Goal: Task Accomplishment & Management: Manage account settings

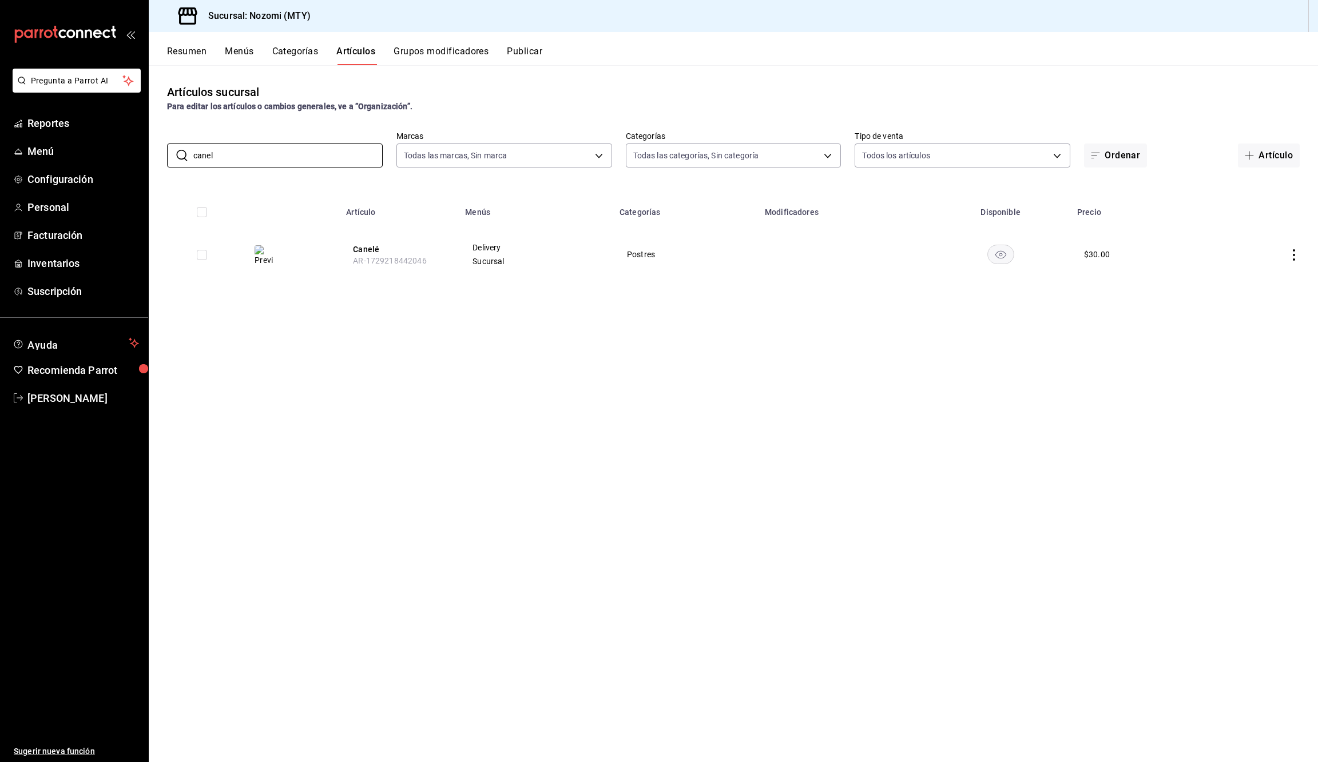
type input "canel"
click at [1289, 256] on icon "actions" at bounding box center [1293, 254] width 11 height 11
click at [1276, 280] on li "Editar" at bounding box center [1249, 279] width 69 height 23
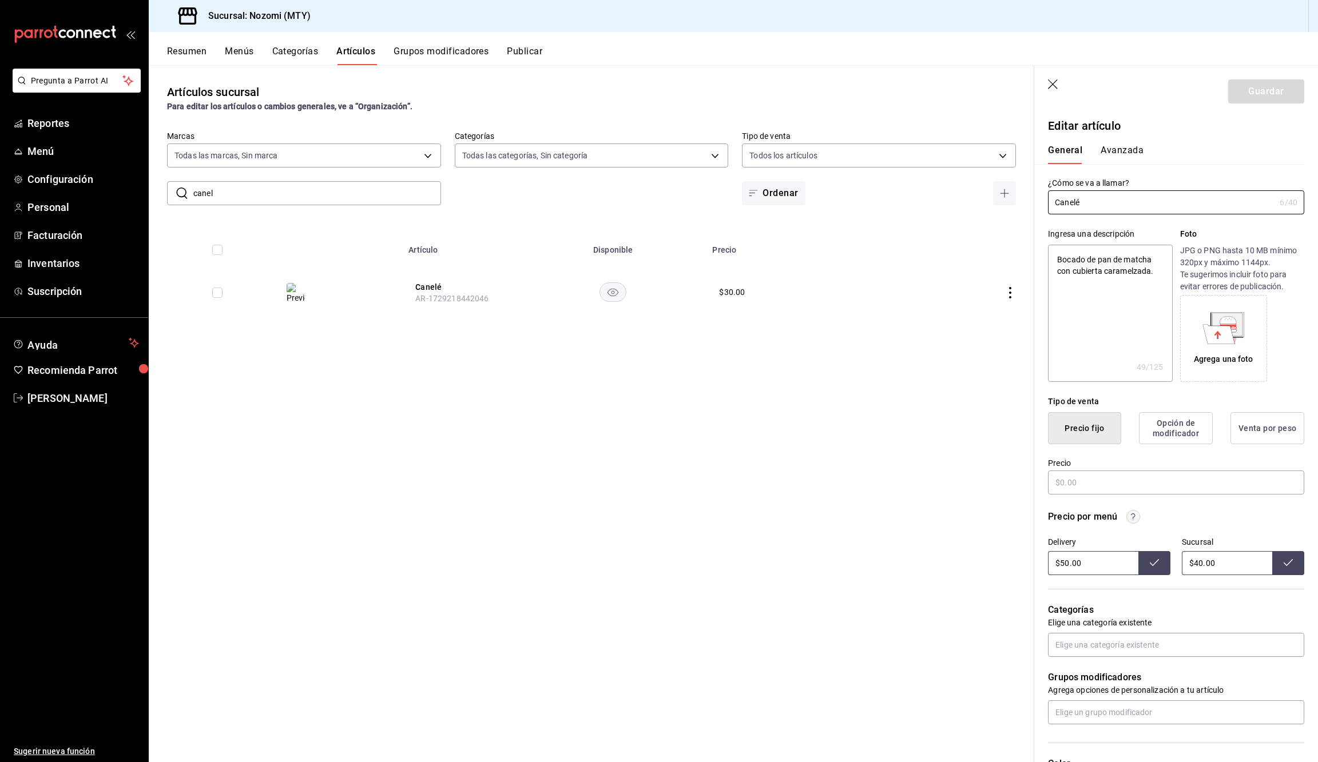
type textarea "x"
type input "$30.00"
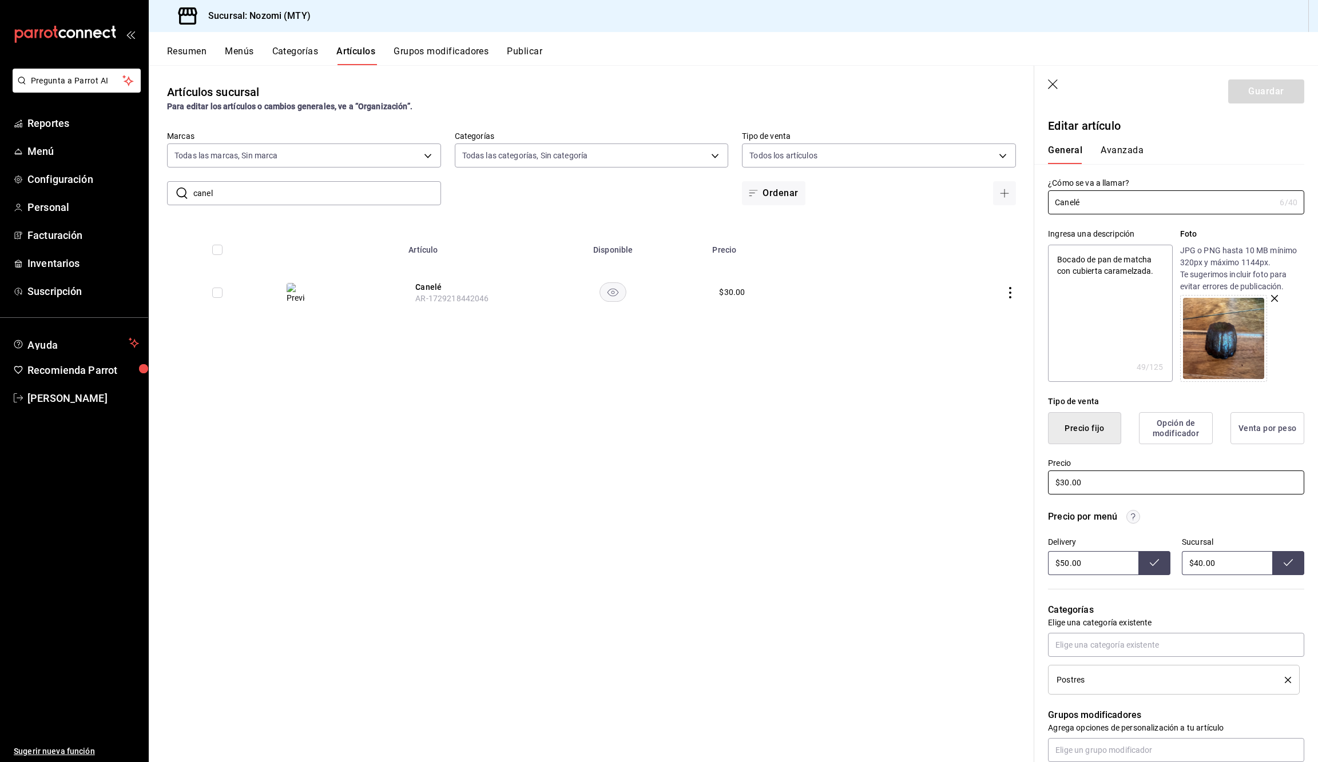
click at [1068, 479] on input "$30.00" at bounding box center [1176, 483] width 256 height 24
type textarea "x"
type input "$3.00"
type textarea "x"
type input "$35.00"
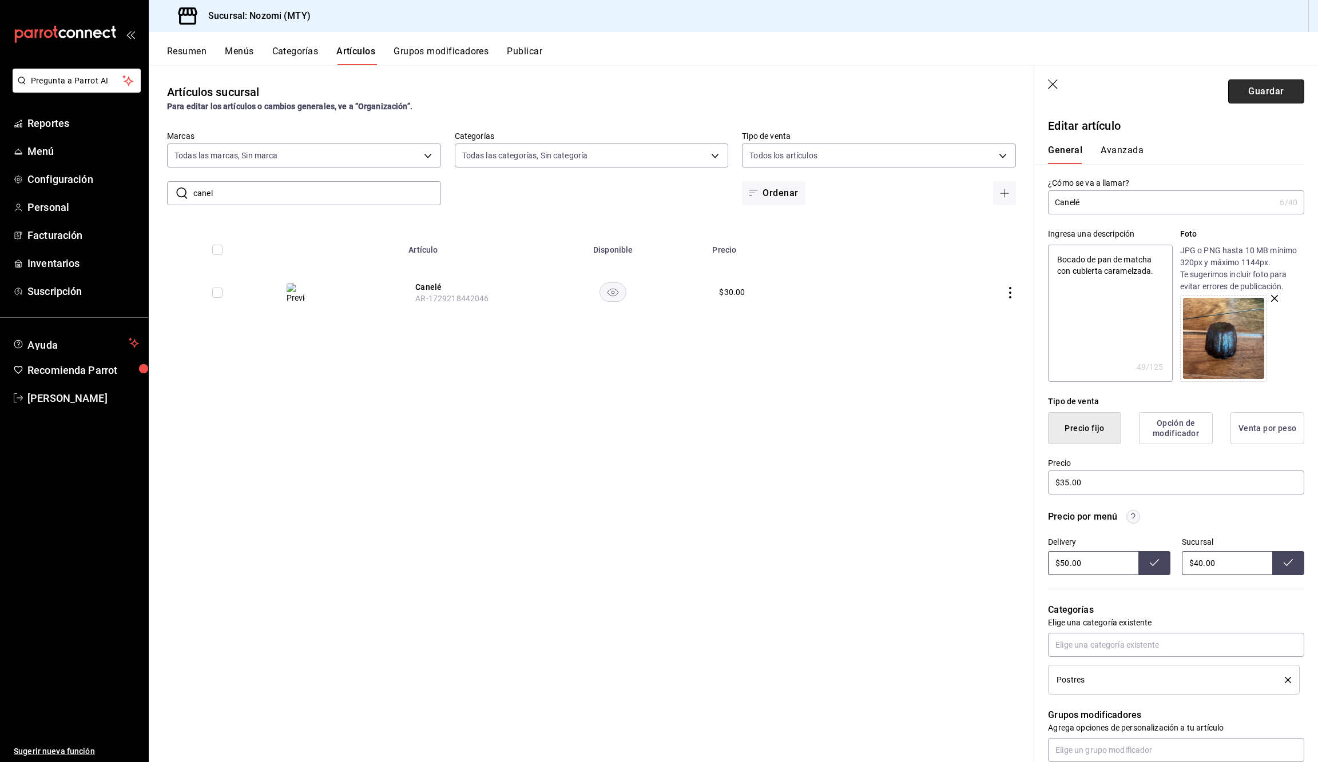
click at [1286, 94] on button "Guardar" at bounding box center [1266, 92] width 76 height 24
type textarea "x"
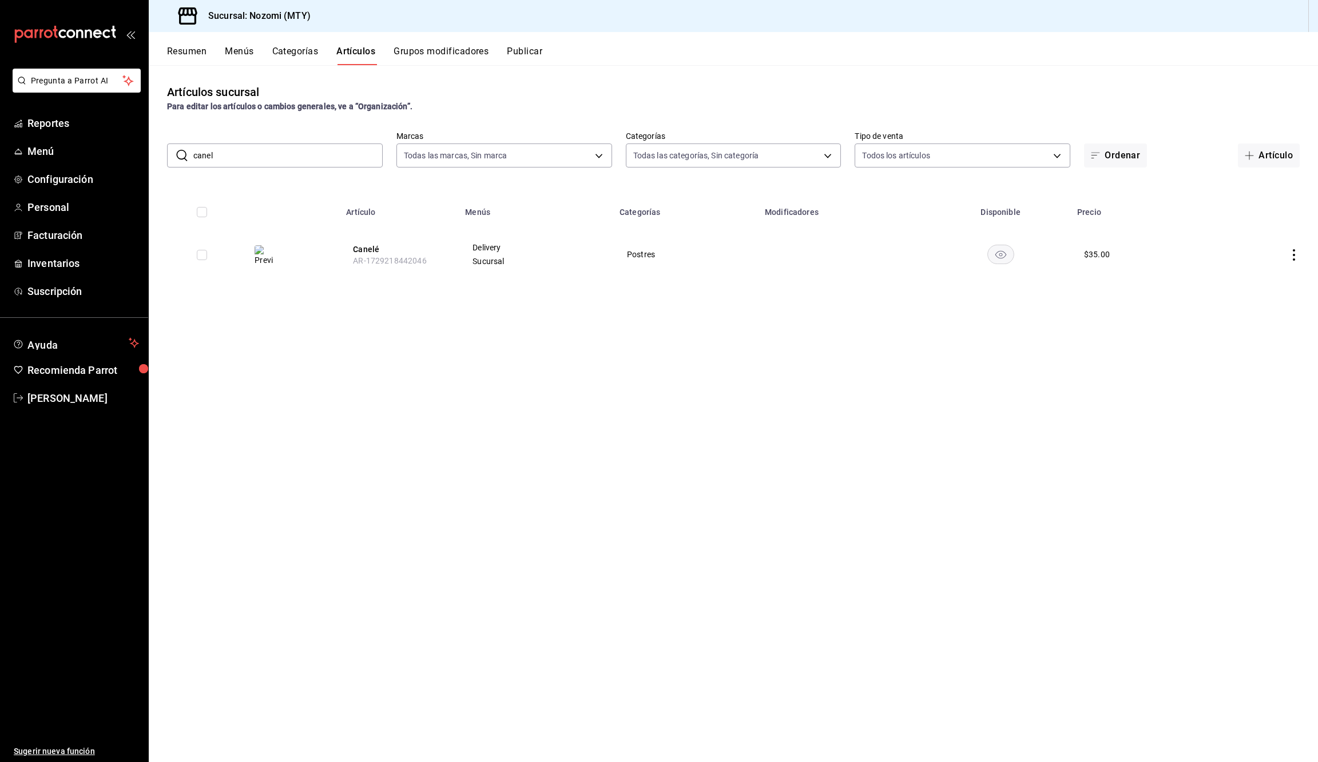
click at [227, 158] on input "canel" at bounding box center [287, 155] width 189 height 23
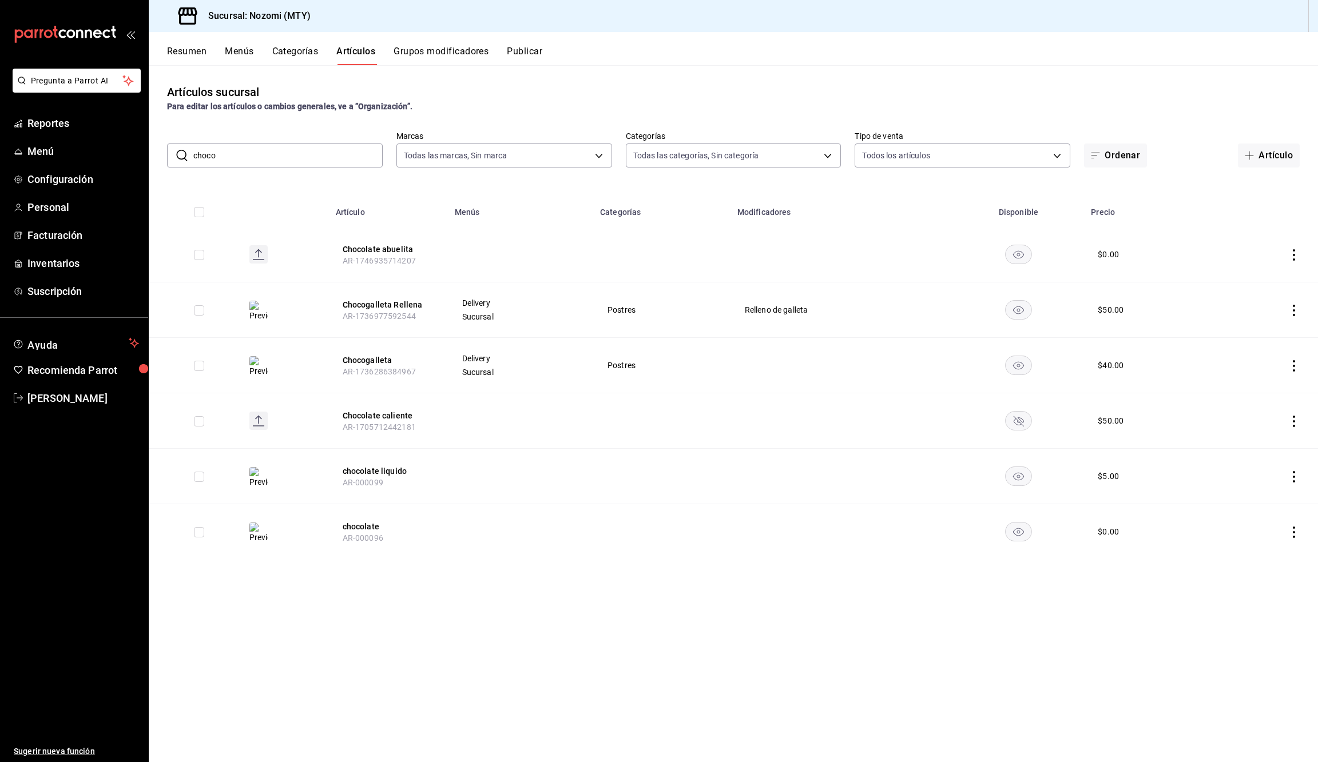
click at [262, 144] on input "choco" at bounding box center [287, 155] width 189 height 23
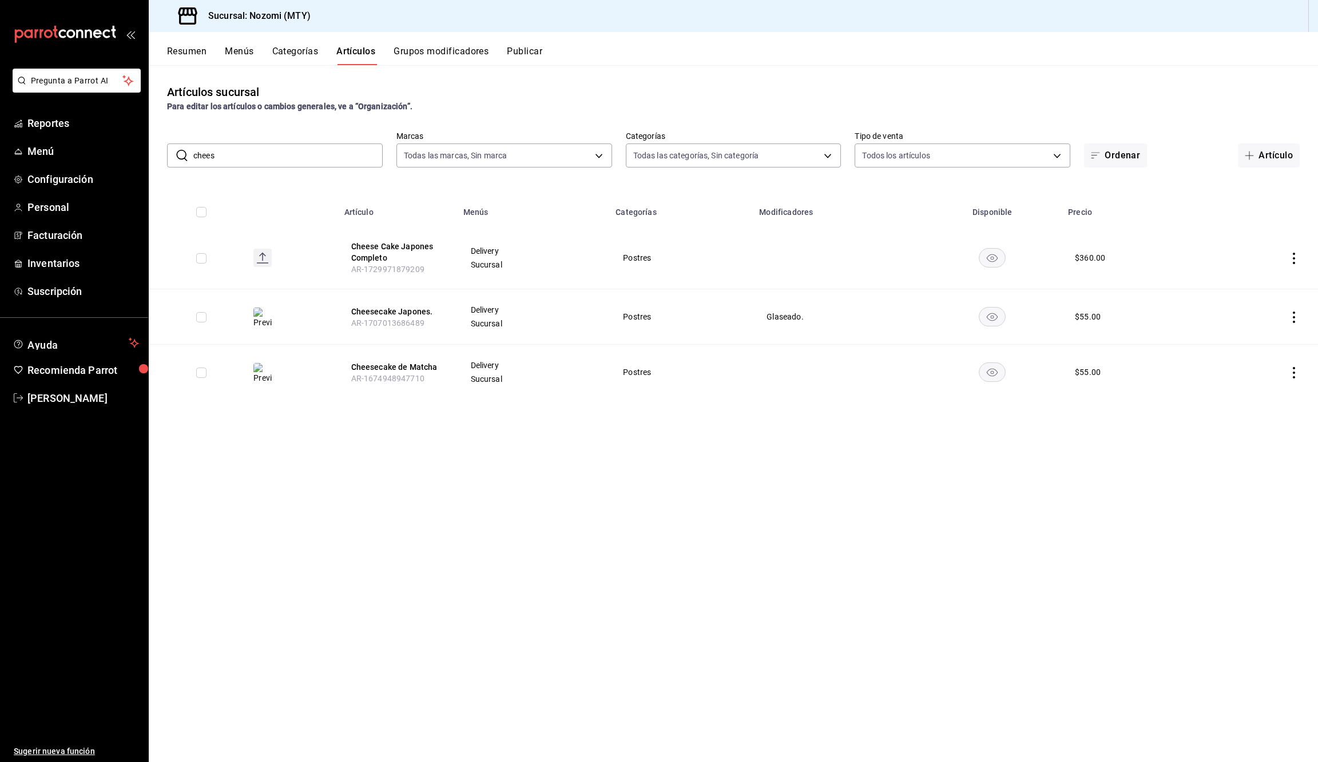
click at [305, 150] on input "chees" at bounding box center [287, 155] width 189 height 23
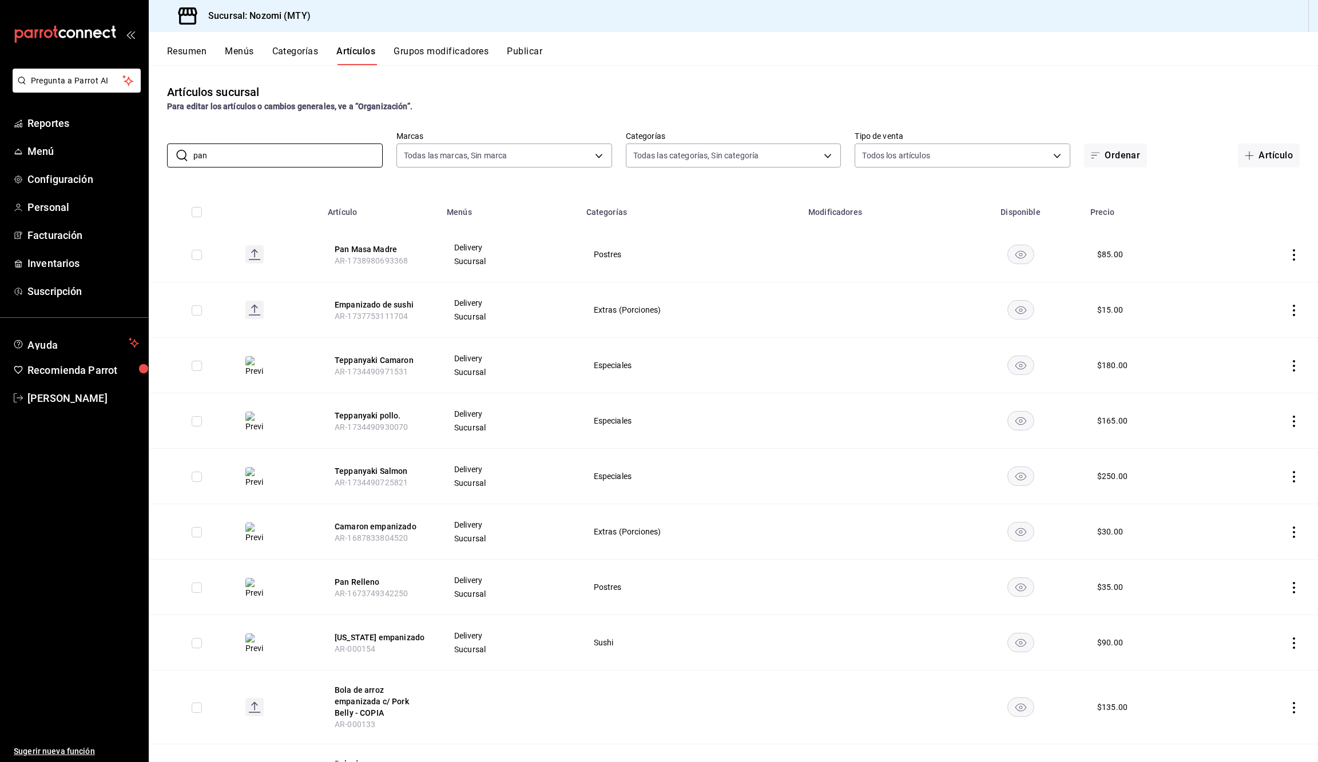
type input "pan"
click at [185, 49] on button "Resumen" at bounding box center [186, 55] width 39 height 19
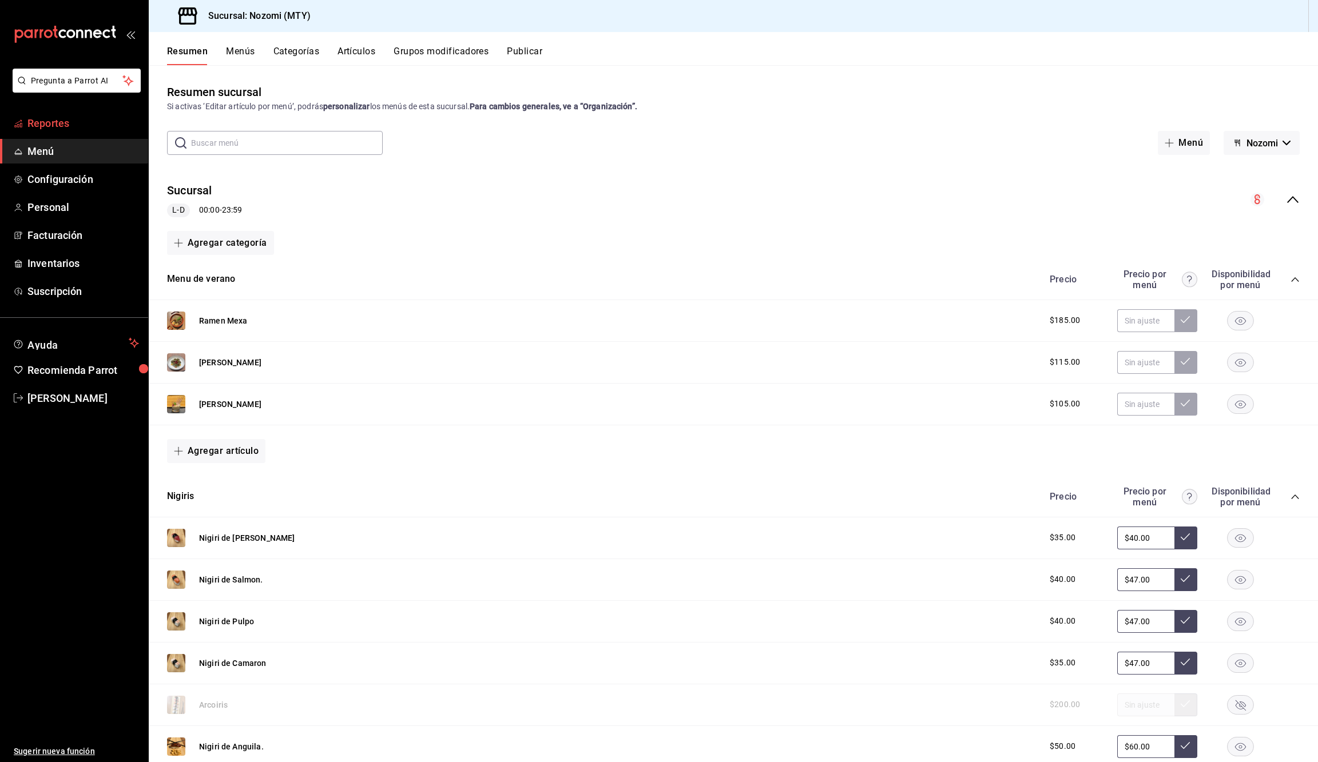
click at [65, 118] on span "Reportes" at bounding box center [83, 123] width 112 height 15
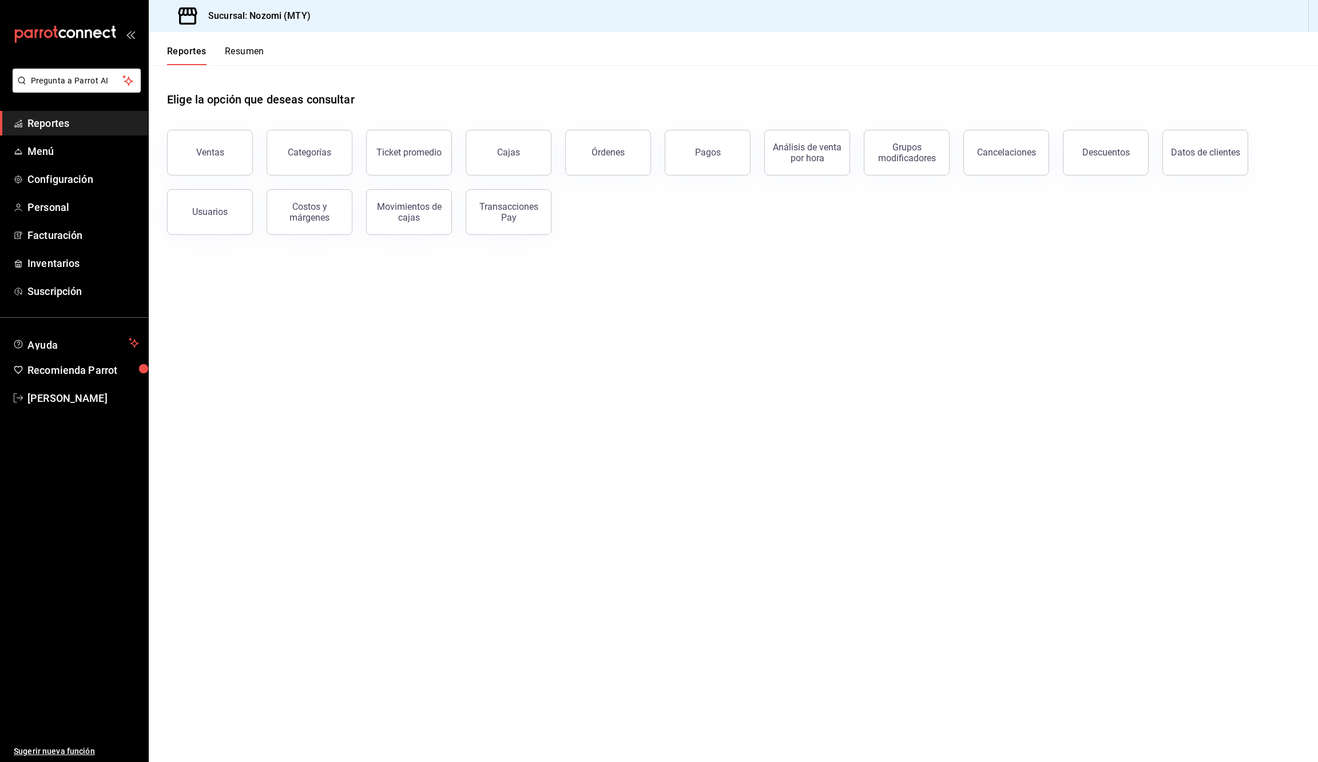
click at [232, 55] on button "Resumen" at bounding box center [244, 55] width 39 height 19
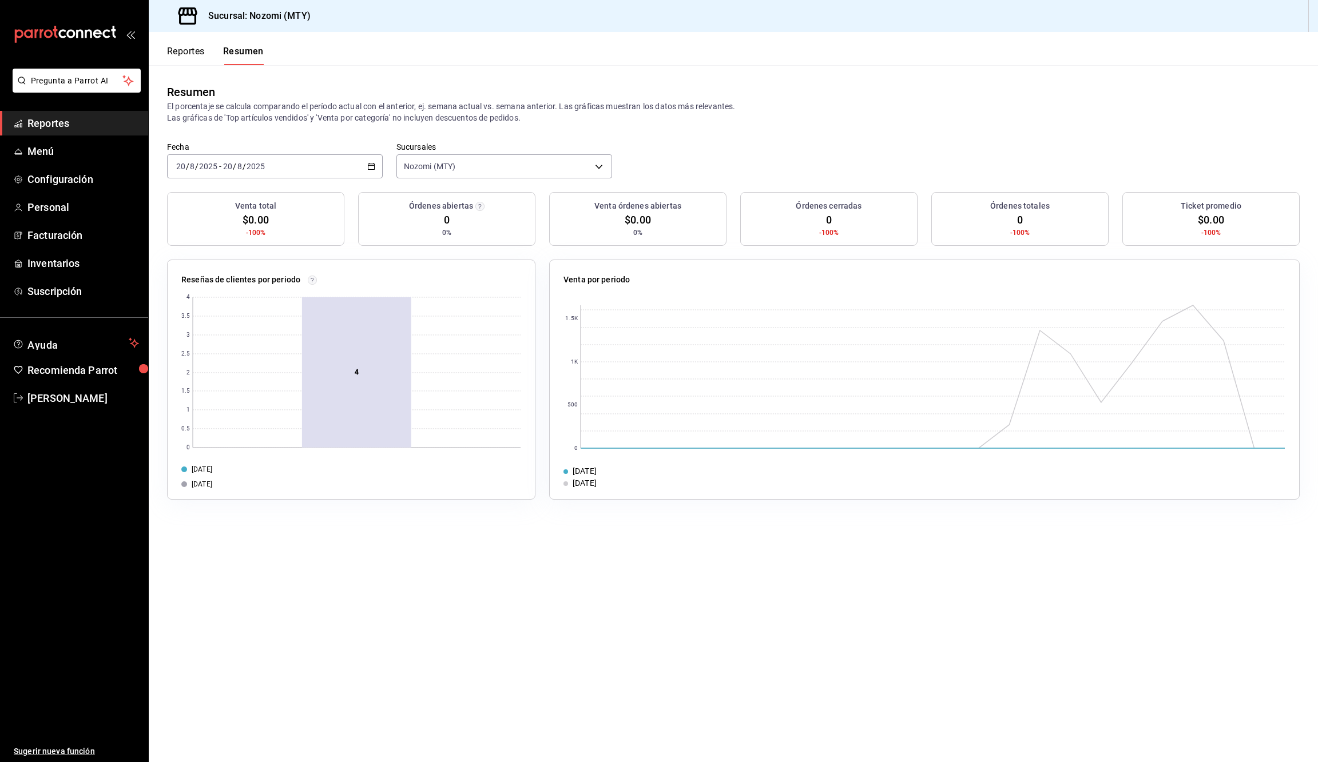
click at [374, 165] on icon "button" at bounding box center [371, 166] width 8 height 8
click at [222, 227] on span "Ayer" at bounding box center [221, 227] width 89 height 12
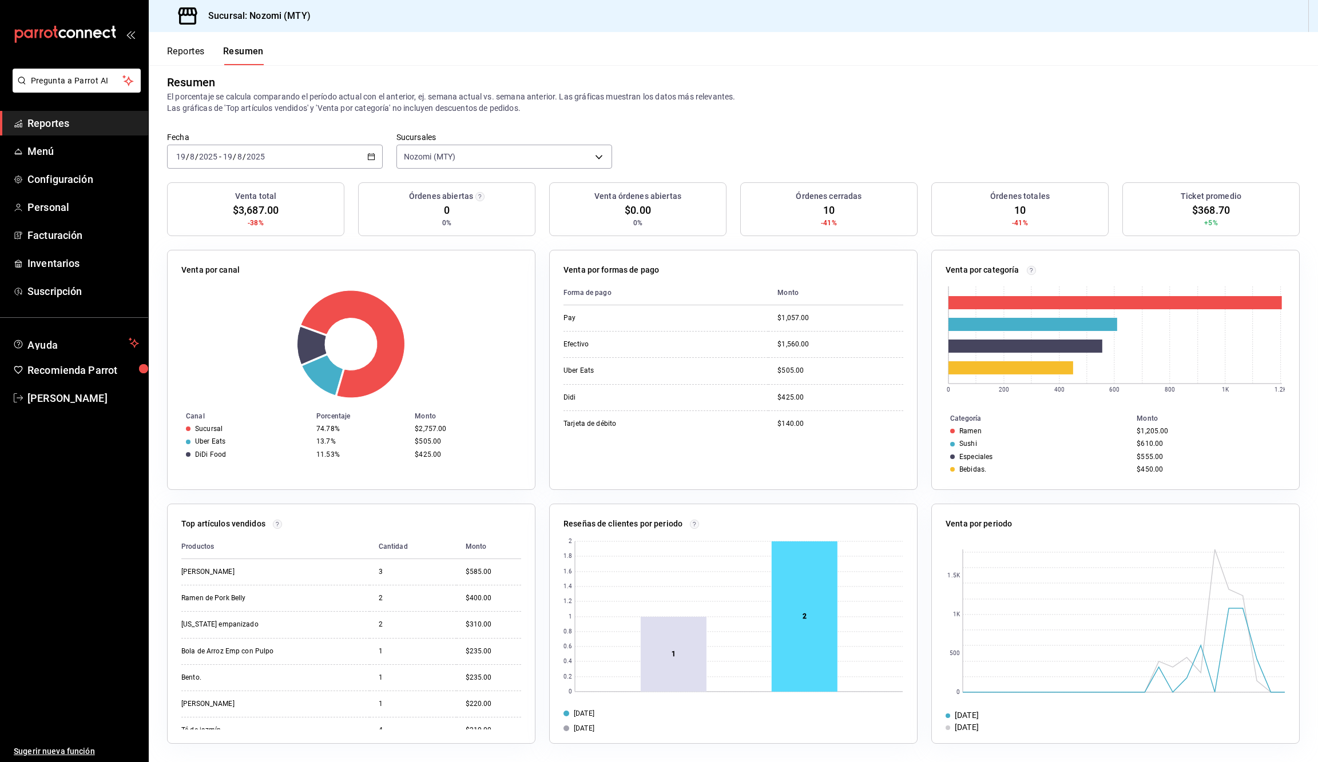
scroll to position [9, 0]
